Goal: Task Accomplishment & Management: Complete application form

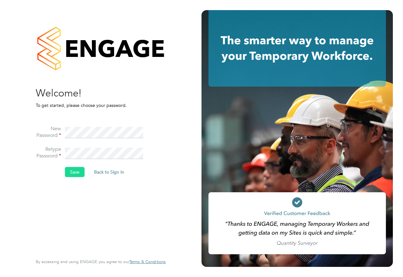
click at [71, 171] on button "Save" at bounding box center [75, 172] width 20 height 10
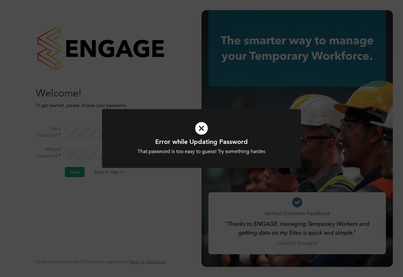
click at [203, 130] on icon at bounding box center [201, 128] width 165 height 25
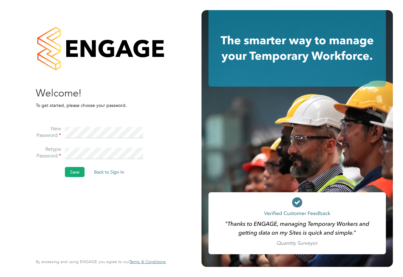
click at [0, 117] on html "Sorry! The link you followed has expired. I still want to set my password Back …" at bounding box center [201, 138] width 403 height 277
click at [78, 171] on button "Save" at bounding box center [75, 172] width 20 height 10
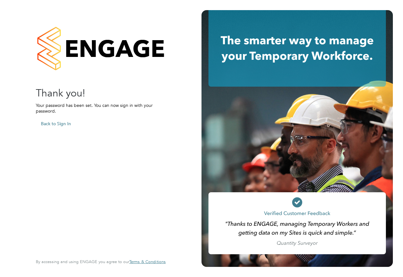
click at [61, 121] on button "Back to Sign In" at bounding box center [56, 124] width 40 height 10
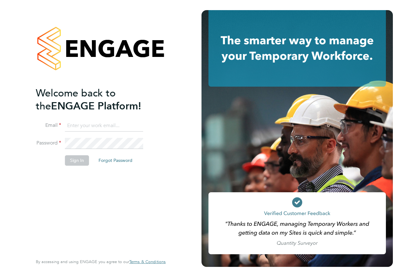
click at [83, 120] on input at bounding box center [104, 125] width 78 height 11
type input "Abigail.ruthven@hays.com"
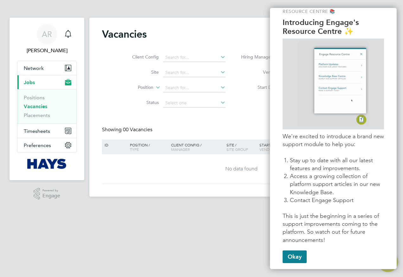
scroll to position [19, 0]
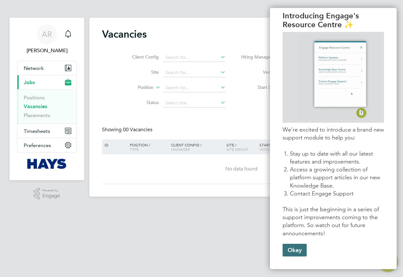
click at [296, 244] on button "Okay" at bounding box center [294, 250] width 24 height 13
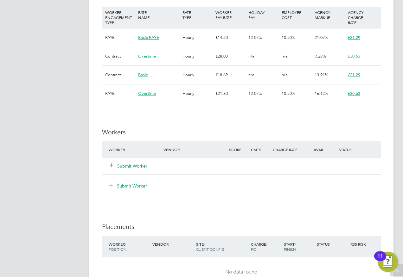
scroll to position [412, 0]
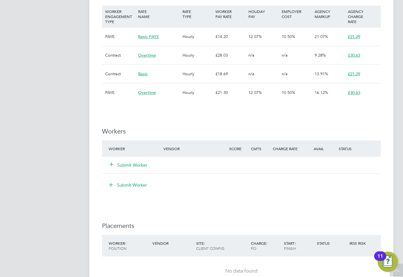
click at [137, 163] on button "Submit Worker" at bounding box center [129, 165] width 38 height 6
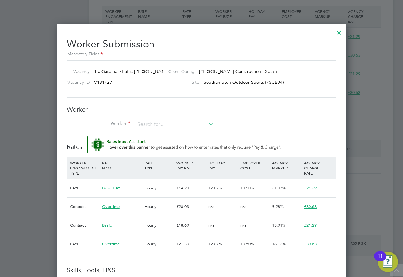
click at [158, 119] on div "Worker Worker Worker Engagement Type" at bounding box center [201, 120] width 269 height 30
click at [158, 121] on input at bounding box center [174, 124] width 78 height 9
click at [159, 132] on li "Luya zi Mbombo (17513300)" at bounding box center [174, 133] width 79 height 9
type input "Luyazi Mbombo (17513300)"
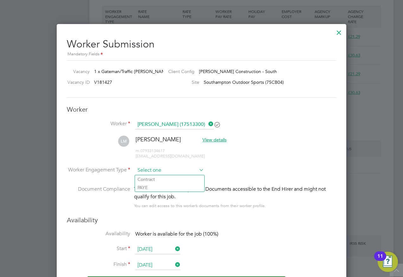
click at [187, 172] on input at bounding box center [169, 170] width 69 height 9
click at [152, 185] on li "PAYE" at bounding box center [169, 188] width 69 height 8
type input "PAYE"
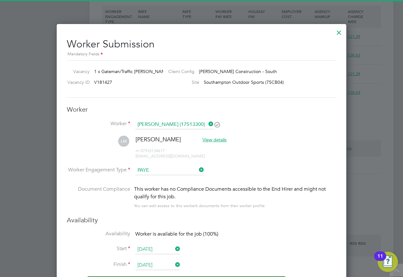
click at [183, 171] on input "PAYE" at bounding box center [169, 170] width 69 height 9
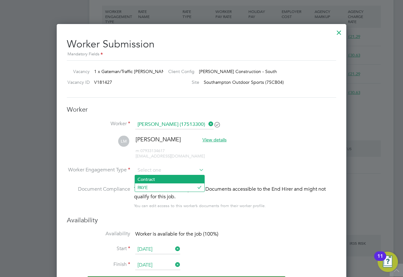
click at [161, 179] on li "Contract" at bounding box center [169, 179] width 69 height 8
type input "Contract"
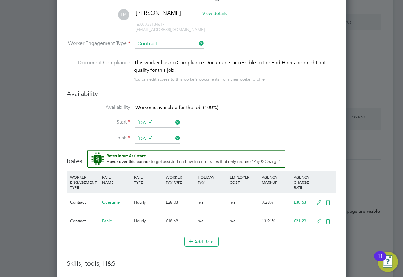
click at [317, 222] on icon at bounding box center [319, 221] width 8 height 5
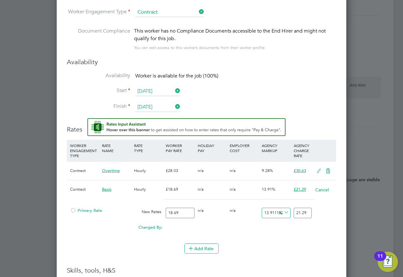
click at [72, 210] on div at bounding box center [73, 212] width 6 height 5
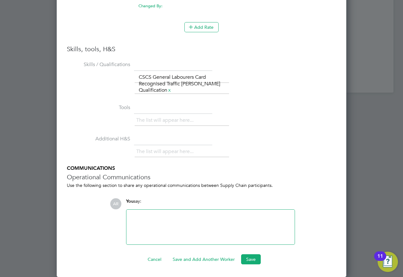
scroll to position [792, 0]
click at [252, 257] on button "Save" at bounding box center [251, 260] width 20 height 10
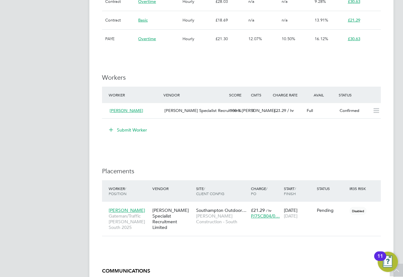
scroll to position [475, 0]
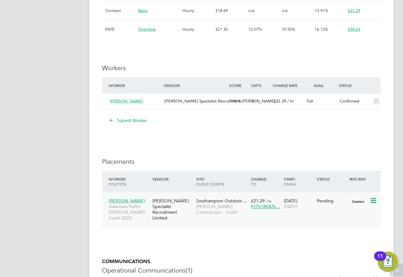
click at [376, 202] on icon at bounding box center [372, 201] width 6 height 8
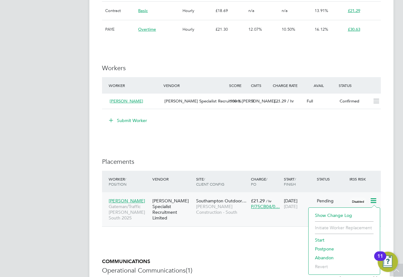
click at [325, 239] on li "Start" at bounding box center [344, 240] width 65 height 9
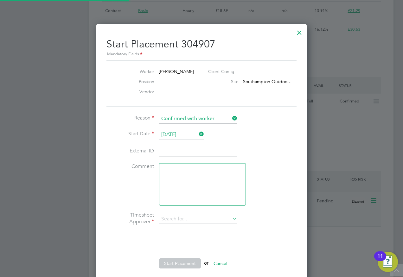
type input "Jonny Gilbert"
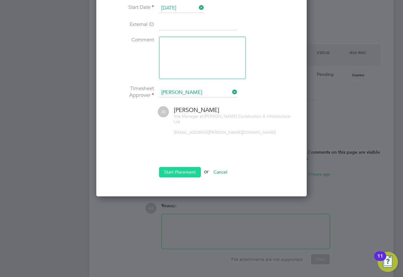
click at [191, 168] on button "Start Placement" at bounding box center [180, 172] width 42 height 10
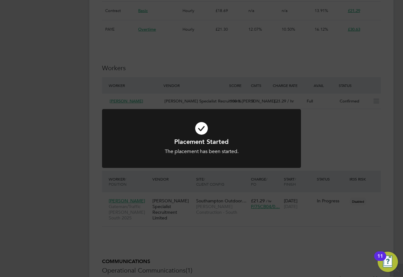
click at [201, 62] on div "Placement Started The placement has been started. Cancel Okay" at bounding box center [201, 138] width 403 height 277
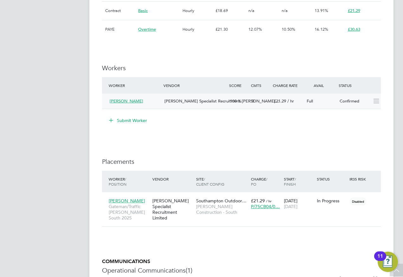
click at [129, 99] on span "[PERSON_NAME]" at bounding box center [127, 100] width 34 height 5
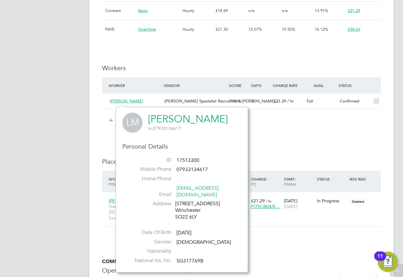
click at [174, 120] on link "[PERSON_NAME]" at bounding box center [188, 119] width 80 height 12
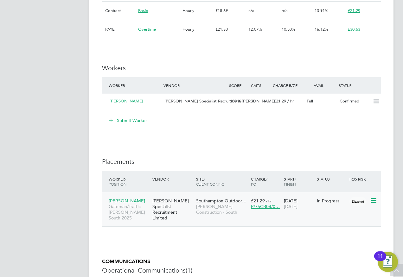
click at [222, 199] on span "Southampton Outdoor…" at bounding box center [221, 201] width 50 height 6
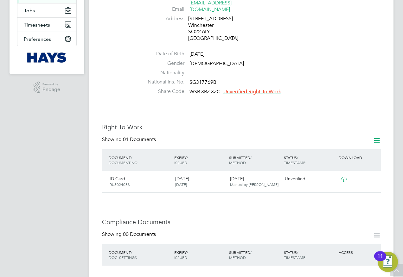
scroll to position [127, 0]
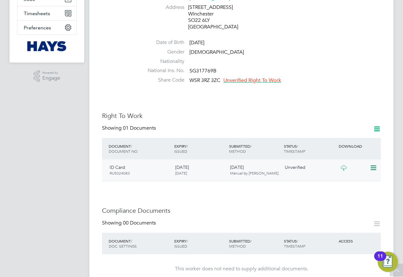
click at [342, 166] on icon at bounding box center [343, 168] width 8 height 5
click at [377, 125] on icon at bounding box center [377, 129] width 8 height 8
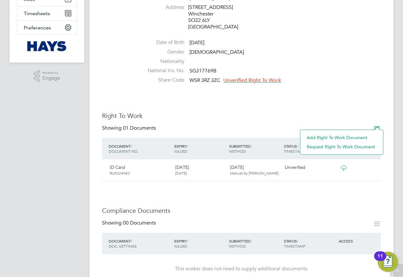
click at [343, 137] on li "Add Right To Work Document" at bounding box center [341, 137] width 76 height 9
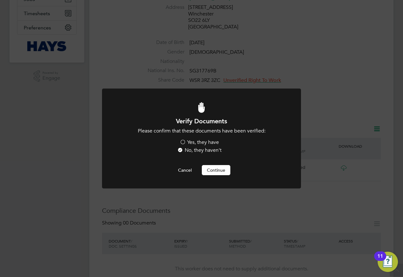
click at [184, 141] on label "Yes, they have" at bounding box center [199, 142] width 39 height 7
click at [0, 0] on input "Yes, they have" at bounding box center [0, 0] width 0 height 0
click at [211, 169] on button "Continue" at bounding box center [216, 170] width 28 height 10
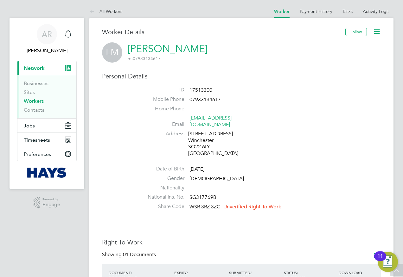
scroll to position [127, 0]
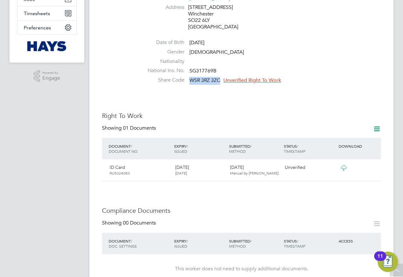
drag, startPoint x: 189, startPoint y: 72, endPoint x: 221, endPoint y: 72, distance: 32.3
click at [221, 77] on li "Share Code WSR 3RZ 3ZC Unverified Right To Work" at bounding box center [260, 81] width 241 height 9
copy span "WSR 3RZ 3ZC"
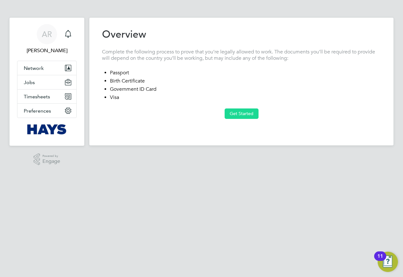
click at [247, 114] on button "Get Started" at bounding box center [241, 114] width 34 height 10
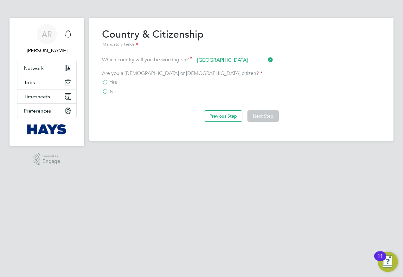
click at [108, 92] on label "No" at bounding box center [109, 92] width 14 height 6
click at [0, 0] on input "No" at bounding box center [0, 0] width 0 height 0
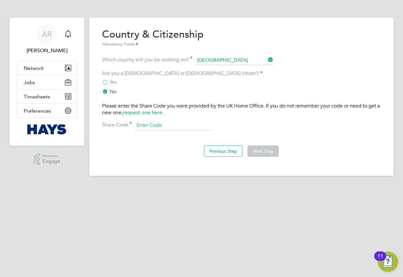
click at [151, 123] on input at bounding box center [173, 125] width 78 height 9
paste input "WSR 3RZ 3ZC"
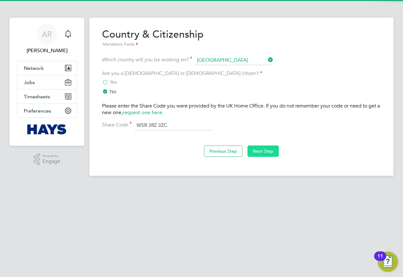
type input "WSR 3RZ 3ZC"
click at [264, 155] on button "Next Step" at bounding box center [262, 151] width 31 height 11
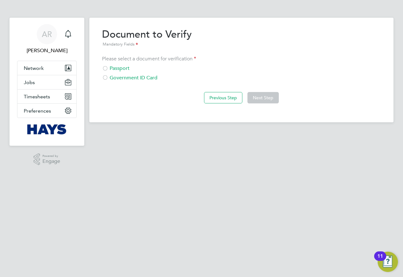
click at [132, 78] on div "Government ID Card" at bounding box center [241, 78] width 279 height 7
click at [267, 104] on div "Previous Step Next Step" at bounding box center [241, 97] width 279 height 25
click at [268, 91] on div "Previous Step Next Step" at bounding box center [241, 97] width 279 height 25
click at [268, 95] on button "Next Step" at bounding box center [262, 97] width 31 height 11
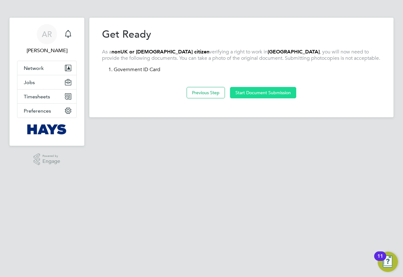
click at [268, 94] on button "Start Document Submission" at bounding box center [263, 92] width 66 height 11
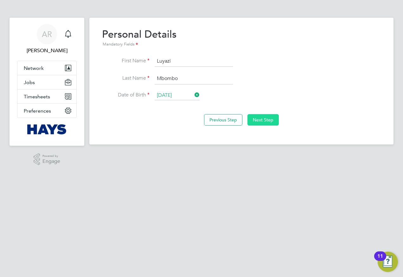
click at [263, 118] on button "Next Step" at bounding box center [262, 119] width 31 height 11
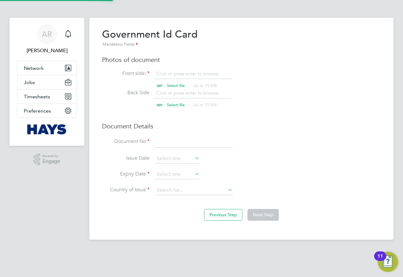
scroll to position [9, 79]
click at [185, 74] on input "file" at bounding box center [181, 80] width 99 height 19
type input "C:\fakepath\Luyazi - Residence Permit (Front).jpg"
click at [194, 91] on input "file" at bounding box center [181, 99] width 99 height 19
type input "C:\fakepath\Luyazi - Residence Permit (Back).jpg"
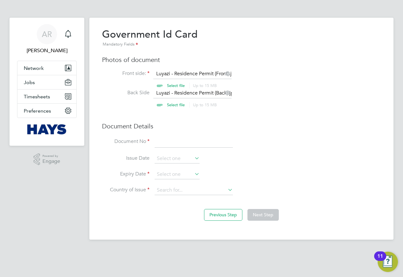
click at [182, 145] on input at bounding box center [193, 142] width 78 height 11
paste input "WSR 3RZ 3ZC"
type input "WSR 3RZ 3ZC"
click at [186, 160] on input at bounding box center [176, 158] width 45 height 9
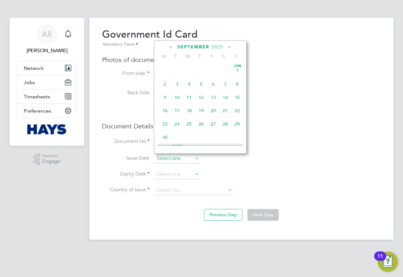
scroll to position [247, 0]
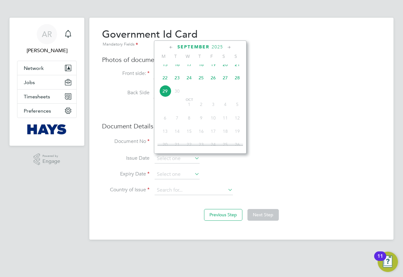
click at [331, 149] on li "Document No WSR 3RZ 3ZC" at bounding box center [241, 146] width 279 height 18
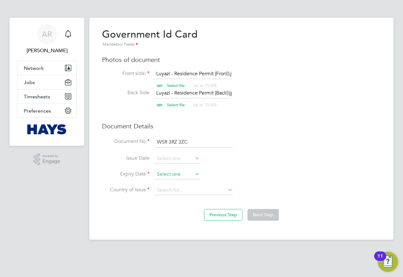
click at [173, 175] on input at bounding box center [176, 174] width 45 height 9
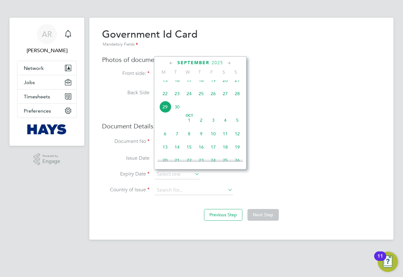
click at [229, 61] on icon at bounding box center [229, 63] width 6 height 7
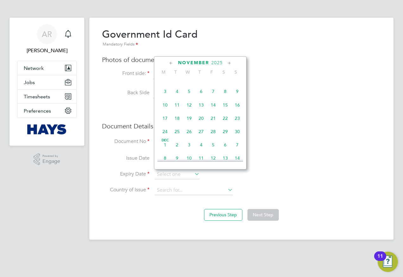
click at [229, 61] on icon at bounding box center [229, 63] width 6 height 7
click at [189, 136] on span "31" at bounding box center [189, 130] width 12 height 12
type input "[DATE]"
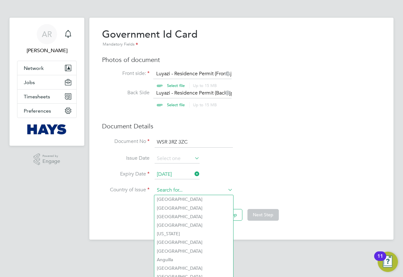
click at [193, 188] on input at bounding box center [193, 190] width 78 height 9
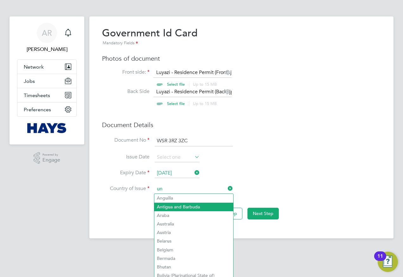
scroll to position [0, 0]
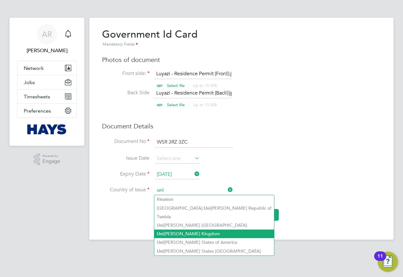
click at [186, 232] on li "Uni [PERSON_NAME] Kingdom" at bounding box center [214, 234] width 120 height 9
type input "[GEOGRAPHIC_DATA]"
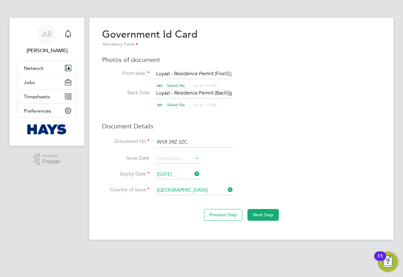
drag, startPoint x: 259, startPoint y: 213, endPoint x: 295, endPoint y: 146, distance: 76.3
click at [295, 146] on at-sequence "Overview Complete the following process to prove that you’re legally allowed to…" at bounding box center [241, 127] width 279 height 199
drag, startPoint x: 199, startPoint y: 144, endPoint x: 96, endPoint y: 143, distance: 102.9
click at [96, 143] on div "Overview Complete the following process to prove that you’re legally allowed to…" at bounding box center [241, 129] width 304 height 222
paste input "E-EC46743-X6"
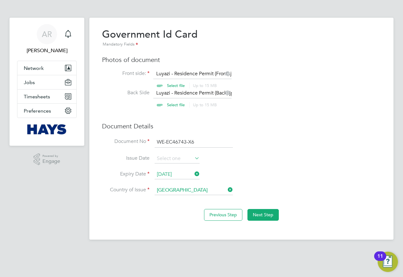
type input "WE-EC46743-X6"
click at [272, 215] on button "Next Step" at bounding box center [262, 214] width 31 height 11
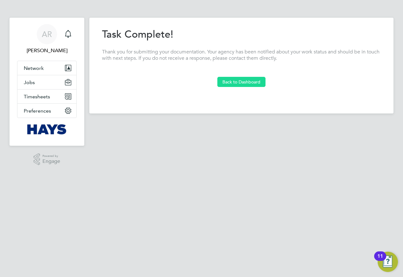
click at [247, 80] on button "Back to Dashboard" at bounding box center [241, 82] width 48 height 10
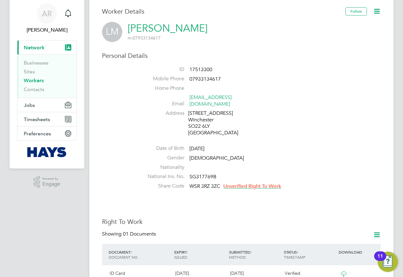
scroll to position [32, 0]
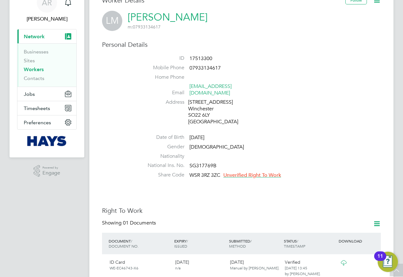
click at [207, 172] on span "WSR 3RZ 3ZC" at bounding box center [204, 175] width 31 height 6
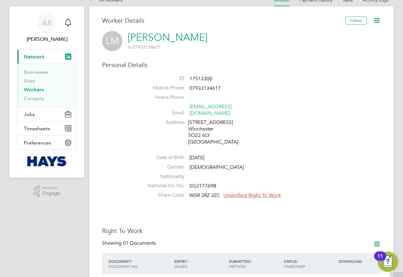
scroll to position [0, 0]
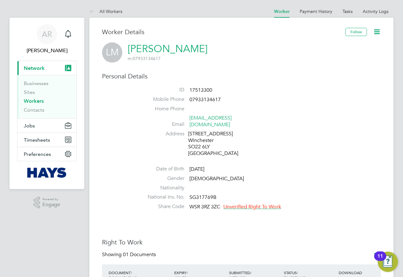
click at [375, 31] on icon at bounding box center [377, 32] width 8 height 8
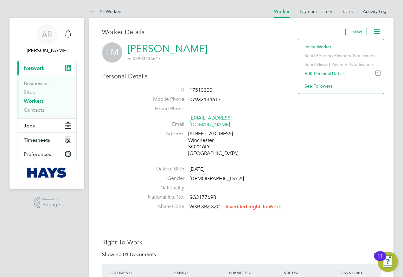
click at [336, 73] on li "Edit Personal Details e" at bounding box center [340, 73] width 79 height 9
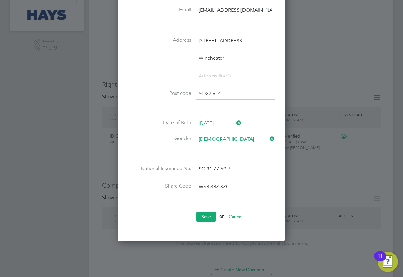
scroll to position [158, 0]
drag, startPoint x: 239, startPoint y: 186, endPoint x: 118, endPoint y: 175, distance: 121.8
click at [120, 175] on div "Worker info Personal details Title First Name Luyazi Surname Mbombo Worker ID 1…" at bounding box center [201, 53] width 167 height 375
paste input "E-EC46743-X6"
type input "WE-EC46743-X6"
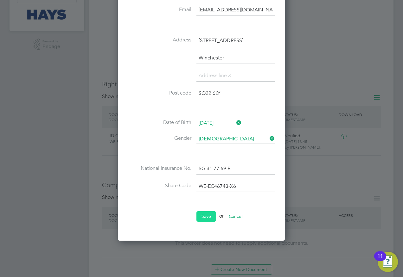
click at [205, 217] on button "Save" at bounding box center [206, 216] width 20 height 10
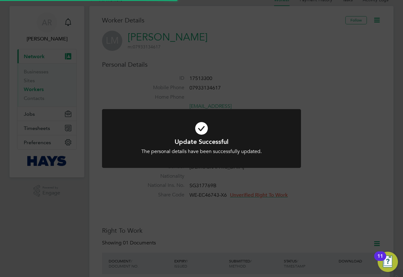
scroll to position [0, 0]
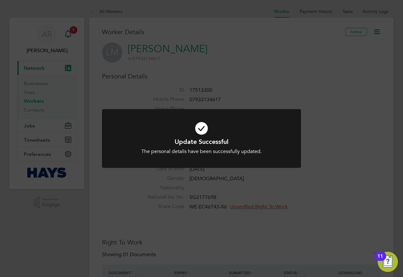
click at [251, 96] on div "Update Successful The personal details have been successfully updated. Cancel O…" at bounding box center [201, 138] width 403 height 277
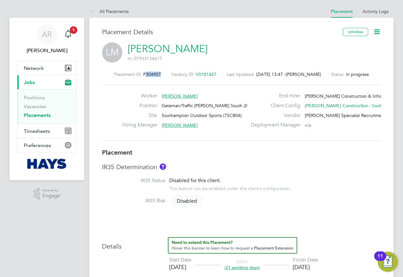
drag, startPoint x: 142, startPoint y: 73, endPoint x: 163, endPoint y: 72, distance: 21.6
click at [163, 72] on div "Placement ID P304907 Vacancy ID V0181427 Last Updated 29 Sep 2025, 13:47 - Abig…" at bounding box center [241, 75] width 279 height 6
